Goal: Find specific page/section: Find specific page/section

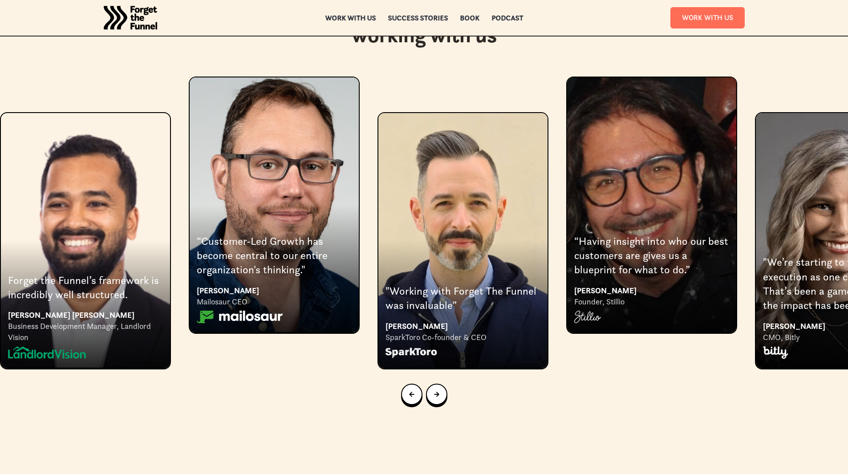
scroll to position [1725, 0]
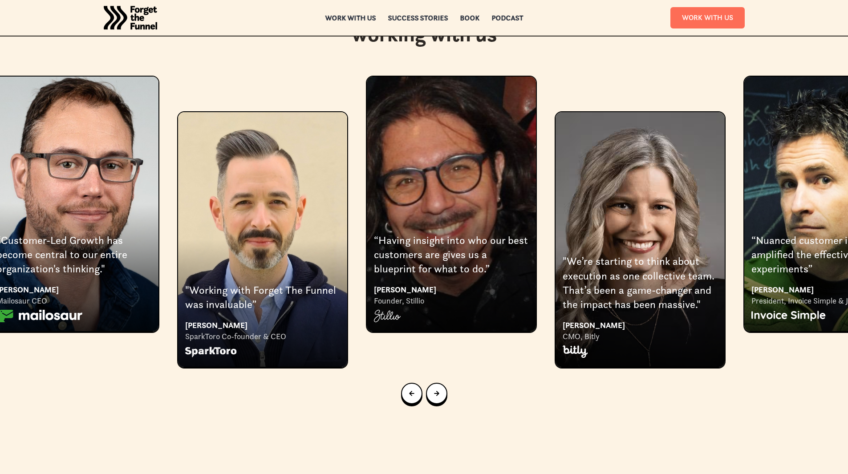
drag, startPoint x: 677, startPoint y: 246, endPoint x: 477, endPoint y: 228, distance: 201.1
click at [477, 233] on div "“Having insight into who our best customers are gives us a blueprint for what t…" at bounding box center [451, 254] width 155 height 43
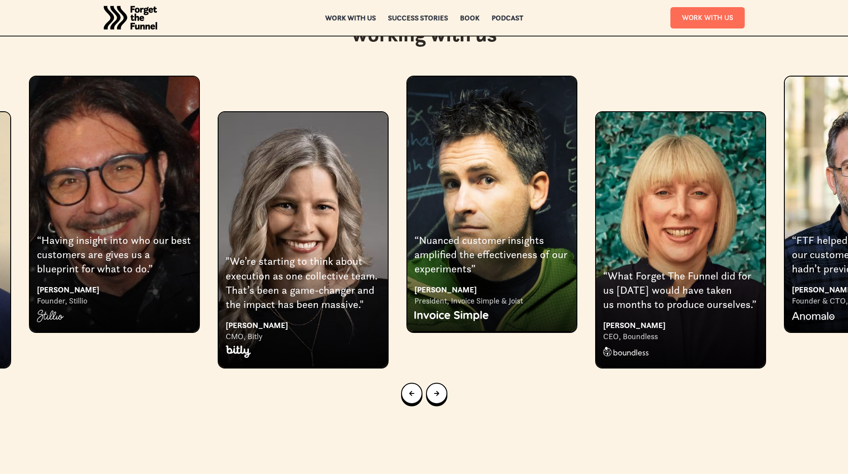
drag, startPoint x: 713, startPoint y: 291, endPoint x: 376, endPoint y: 291, distance: 336.9
click at [376, 319] on div "[PERSON_NAME]" at bounding box center [303, 325] width 155 height 12
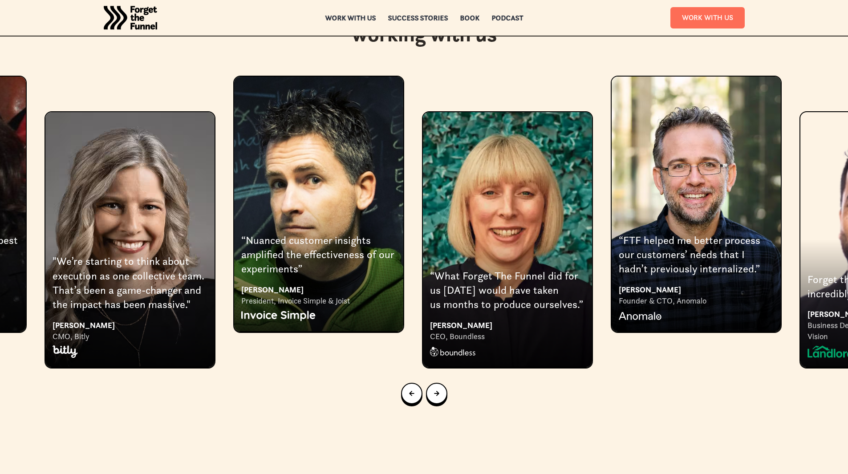
drag, startPoint x: 714, startPoint y: 305, endPoint x: 541, endPoint y: 304, distance: 173.1
click at [541, 331] on div "CEO, Boundless" at bounding box center [507, 336] width 155 height 11
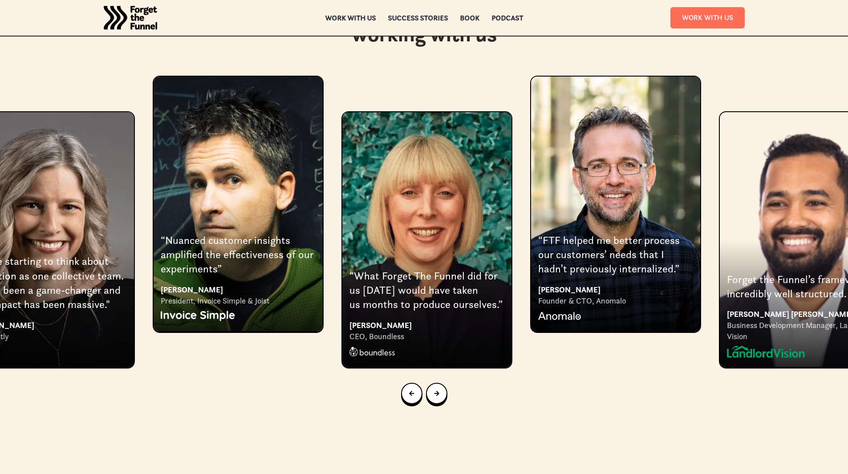
drag, startPoint x: 714, startPoint y: 281, endPoint x: 634, endPoint y: 279, distance: 80.6
click at [634, 306] on div "8 of 8" at bounding box center [615, 315] width 155 height 18
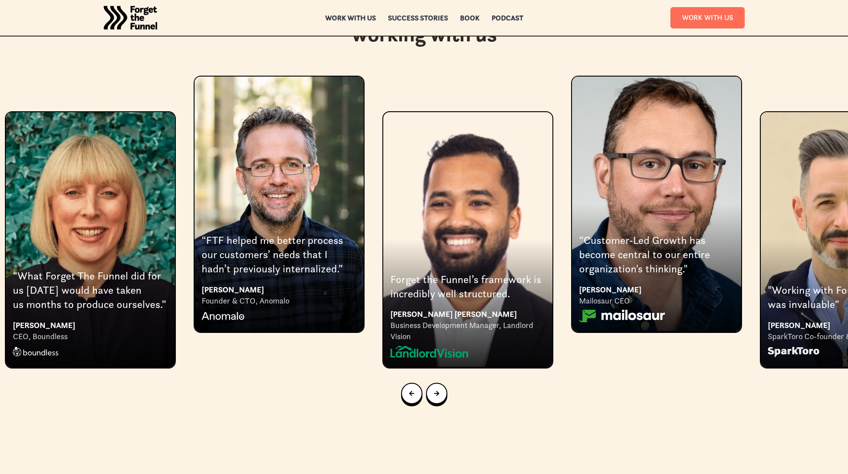
drag, startPoint x: 633, startPoint y: 279, endPoint x: 297, endPoint y: 264, distance: 336.8
click at [297, 284] on div "Jeremy Stanley Founder & CTO, Anomalo" at bounding box center [279, 304] width 155 height 41
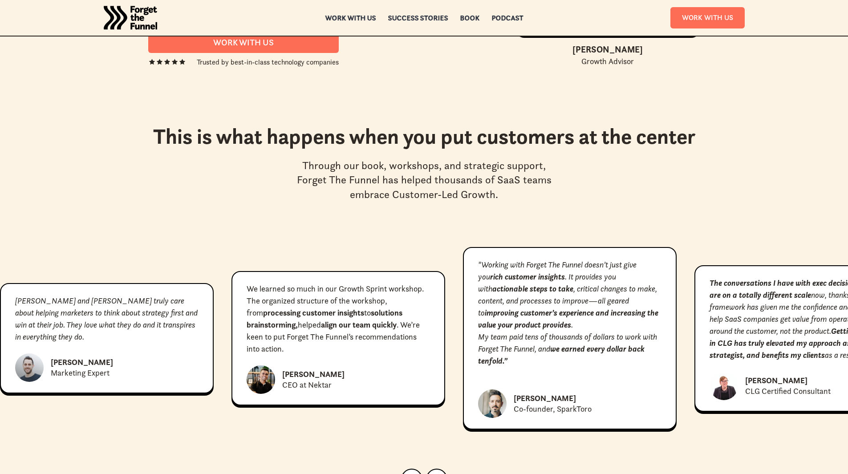
scroll to position [3959, 0]
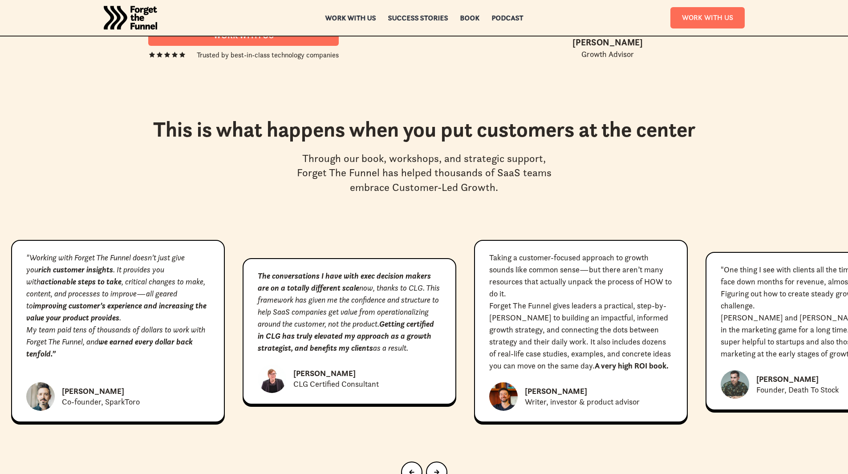
drag, startPoint x: 738, startPoint y: 300, endPoint x: 291, endPoint y: 288, distance: 447.9
click at [291, 288] on p "The conversations I have with exec decision makers are on a totally different s…" at bounding box center [349, 312] width 183 height 84
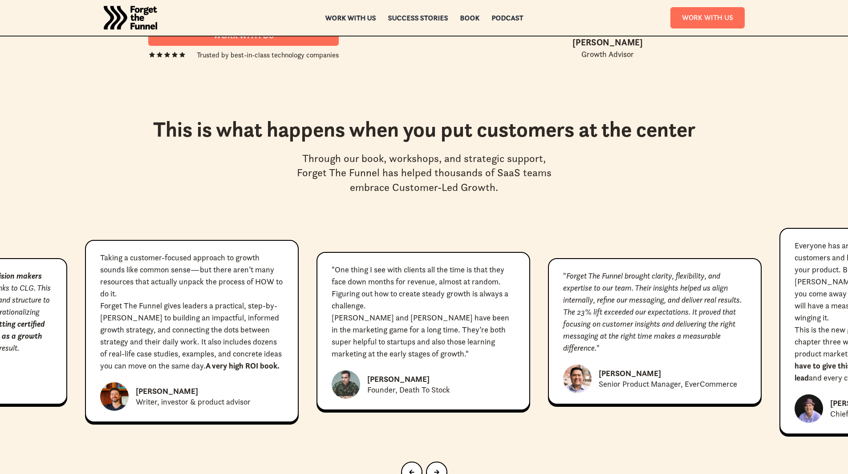
drag, startPoint x: 741, startPoint y: 317, endPoint x: 352, endPoint y: 284, distance: 390.3
click at [352, 312] on p "[PERSON_NAME] and [PERSON_NAME] have been in the marketing game for a long time…" at bounding box center [423, 336] width 183 height 48
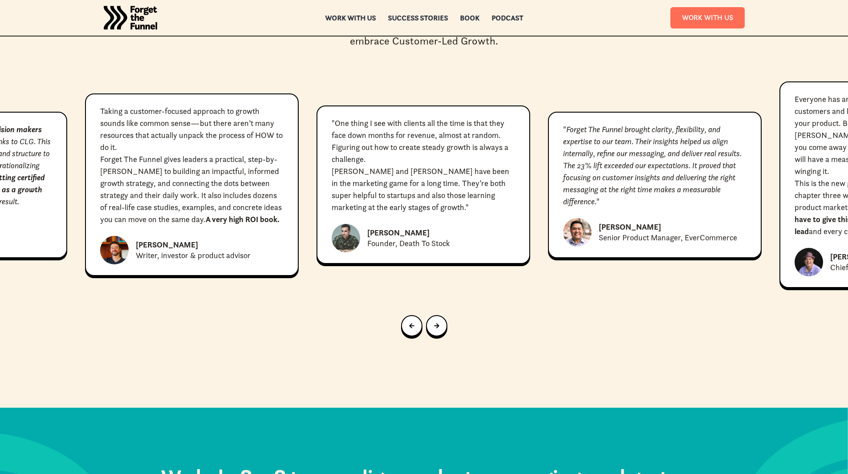
scroll to position [4137, 0]
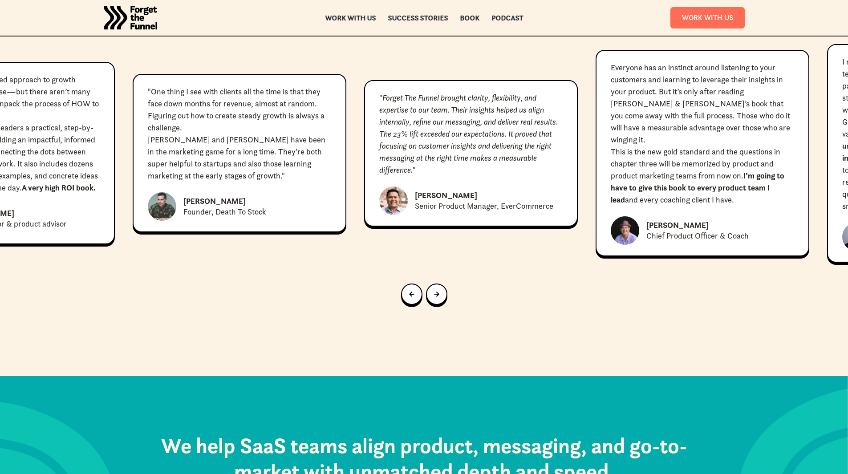
drag, startPoint x: 701, startPoint y: 199, endPoint x: 549, endPoint y: 194, distance: 152.3
click at [549, 194] on div "Claire and Georgiana truly care about helping marketers to think about strategy…" at bounding box center [424, 153] width 848 height 231
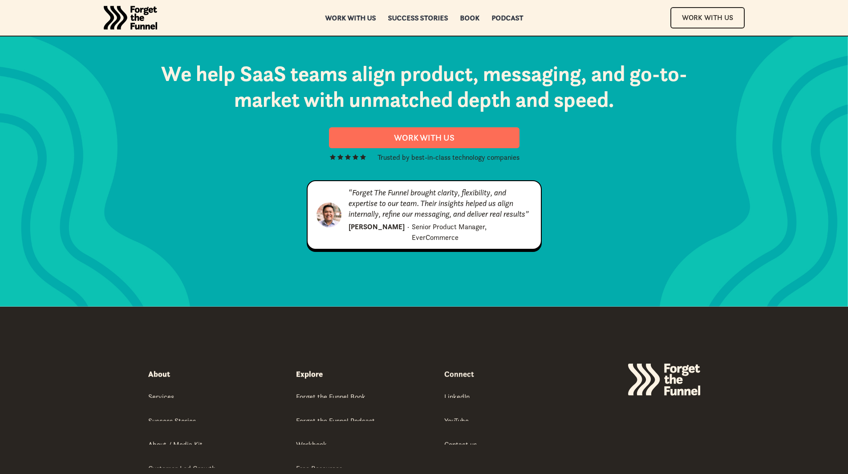
scroll to position [4537, 0]
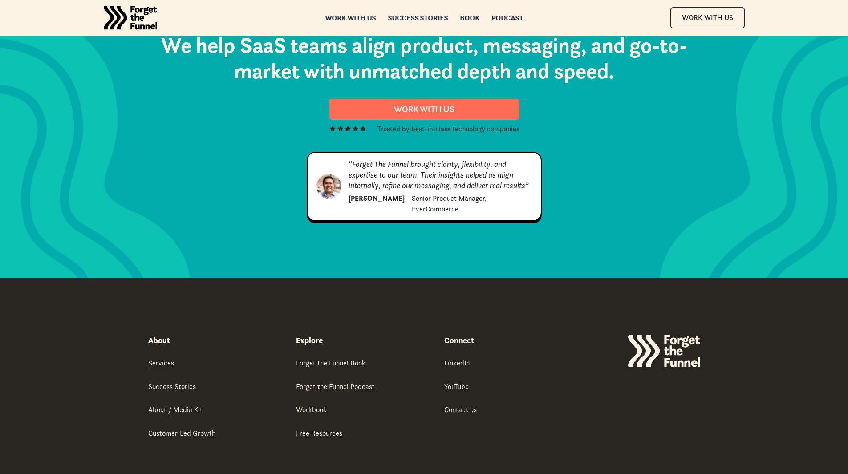
click at [158, 358] on div "Services" at bounding box center [161, 363] width 26 height 10
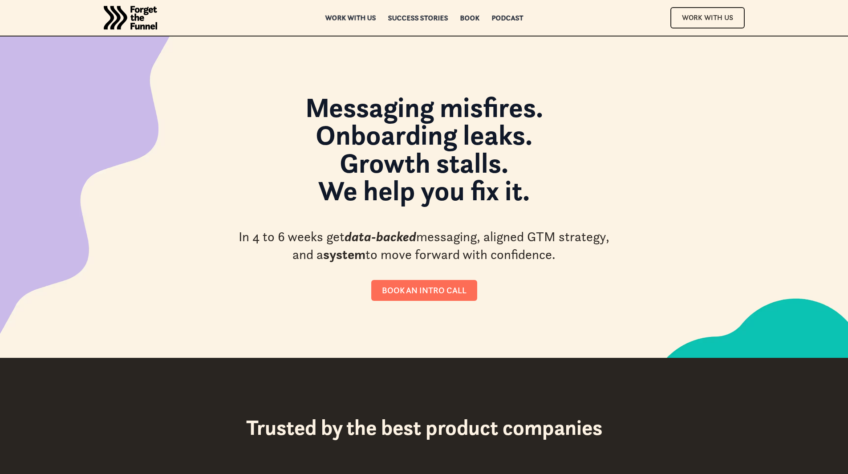
click at [365, 17] on div "Work with us" at bounding box center [350, 18] width 51 height 6
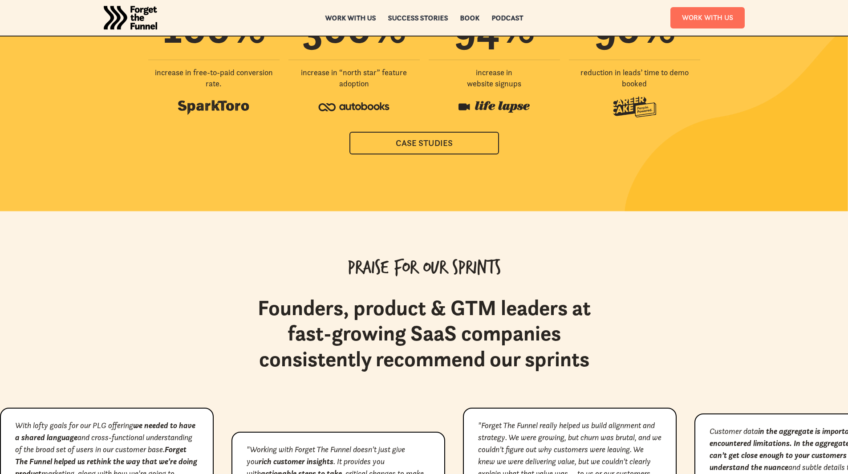
scroll to position [3508, 0]
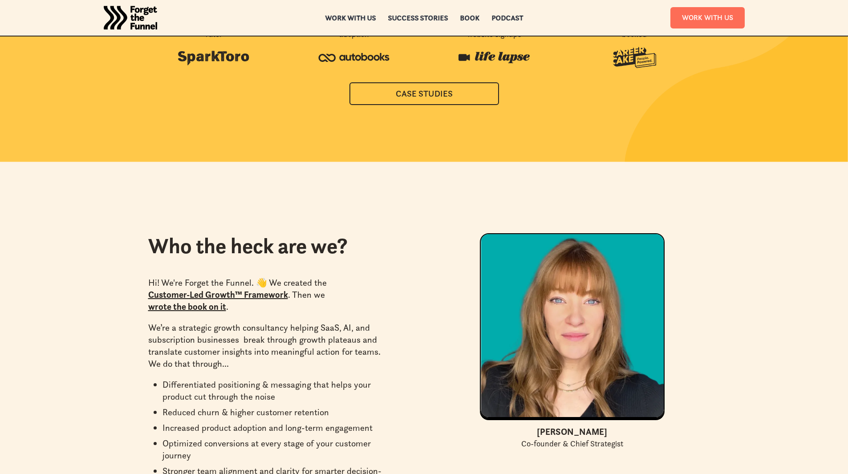
scroll to position [2357, 0]
